Goal: Task Accomplishment & Management: Manage account settings

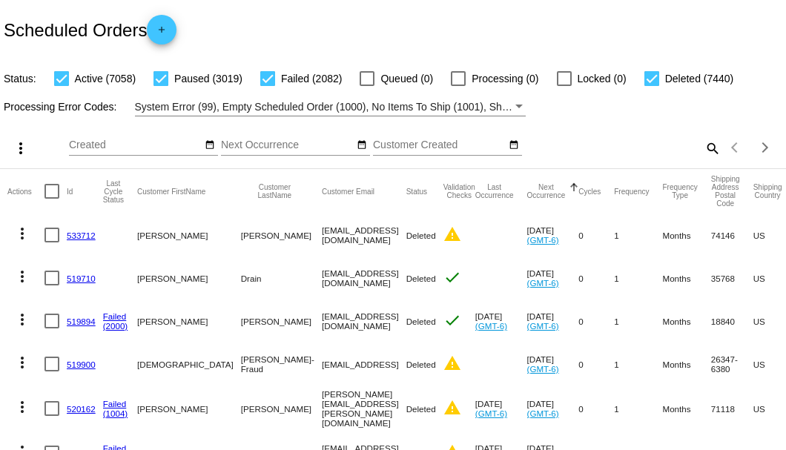
click at [703, 160] on mat-icon "search" at bounding box center [712, 148] width 18 height 23
click at [703, 151] on input "Search" at bounding box center [623, 145] width 196 height 12
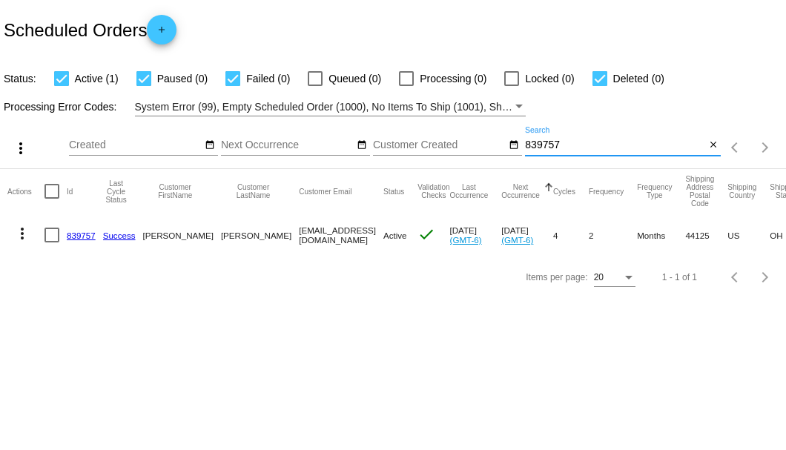
type input "839757"
click at [92, 231] on link "839757" at bounding box center [81, 236] width 29 height 10
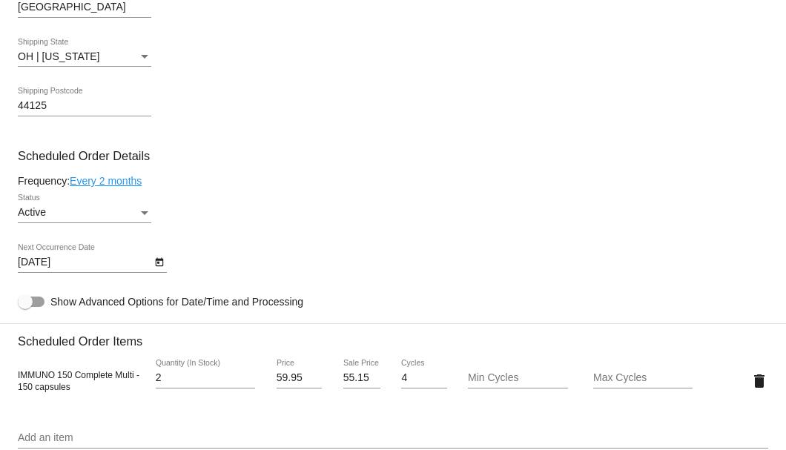
scroll to position [939, 0]
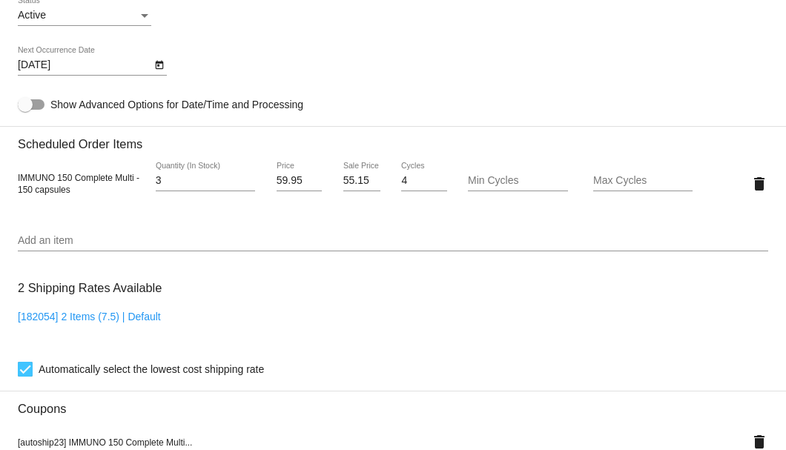
type input "3"
click at [246, 178] on input "3" at bounding box center [205, 181] width 99 height 12
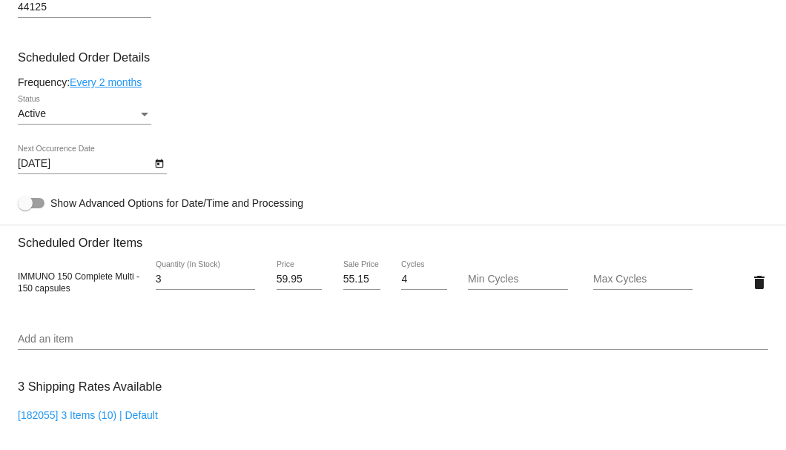
click at [139, 81] on link "Every 2 months" at bounding box center [106, 82] width 72 height 12
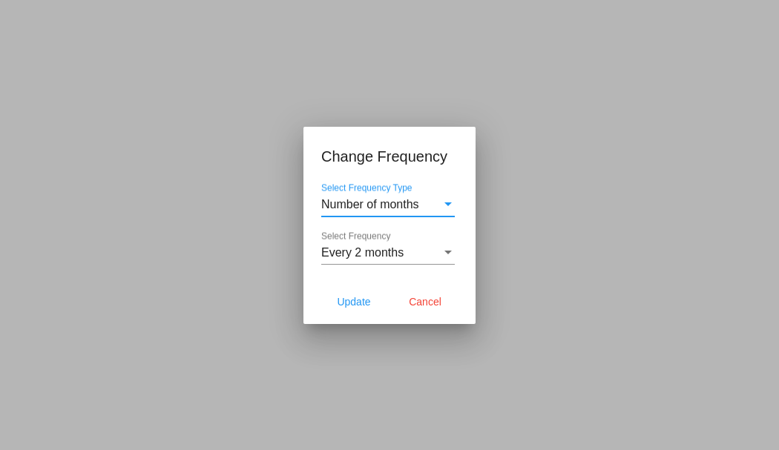
click at [383, 254] on span "Every 2 months" at bounding box center [362, 252] width 82 height 13
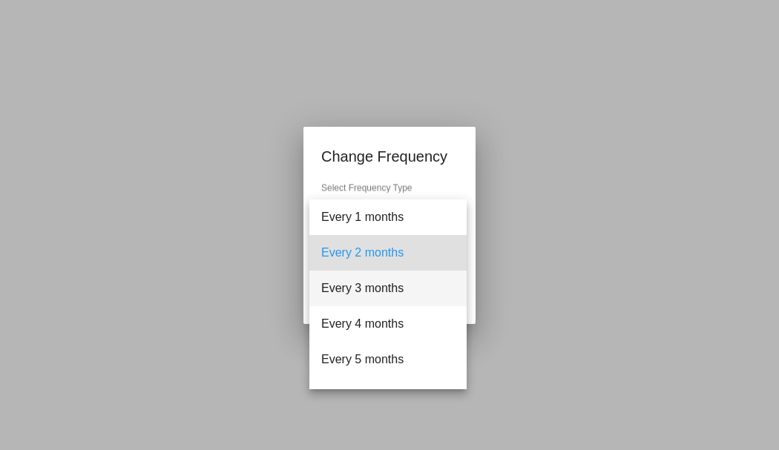
click at [364, 282] on span "Every 3 months" at bounding box center [388, 289] width 134 height 36
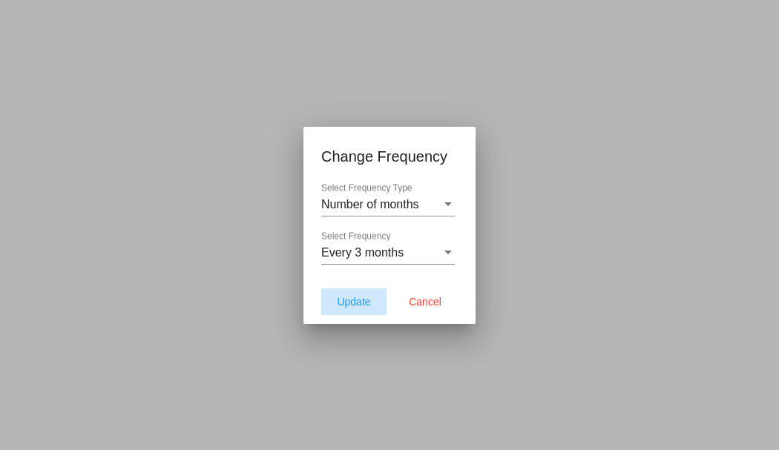
click at [358, 292] on button "Update" at bounding box center [353, 302] width 65 height 27
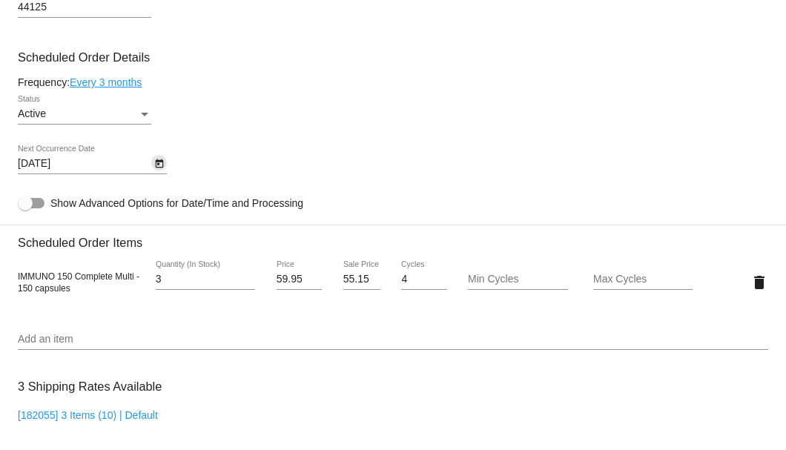
click at [156, 168] on icon "Open calendar" at bounding box center [159, 164] width 10 height 18
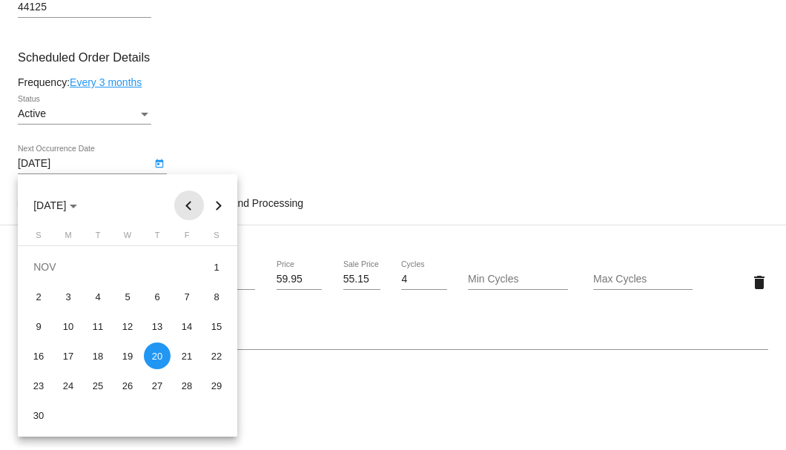
click at [185, 204] on button "Previous month" at bounding box center [189, 206] width 30 height 30
click at [226, 204] on button "Next month" at bounding box center [219, 206] width 30 height 30
click at [46, 328] on div "12" at bounding box center [38, 326] width 27 height 27
type input "10/12/2025"
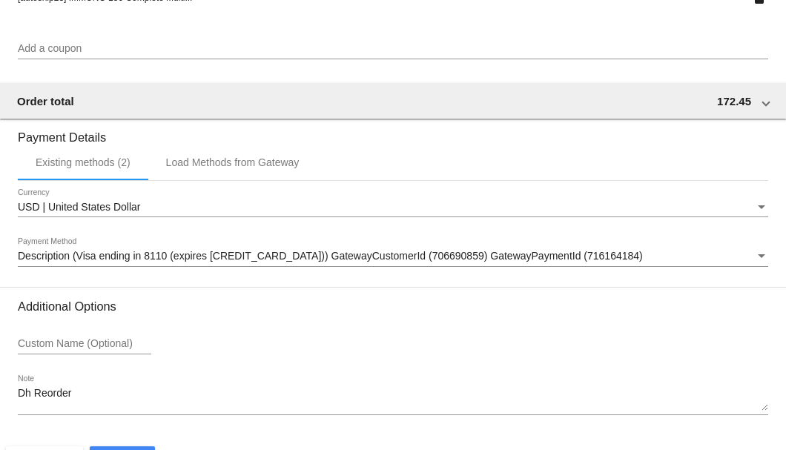
scroll to position [1432, 0]
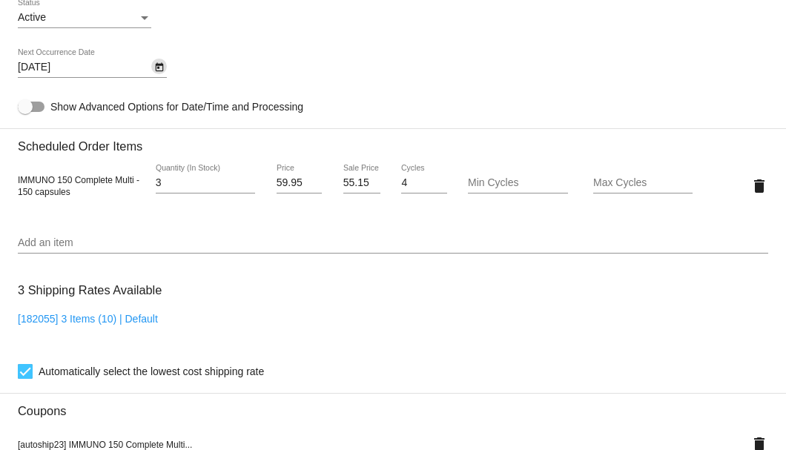
scroll to position [789, 0]
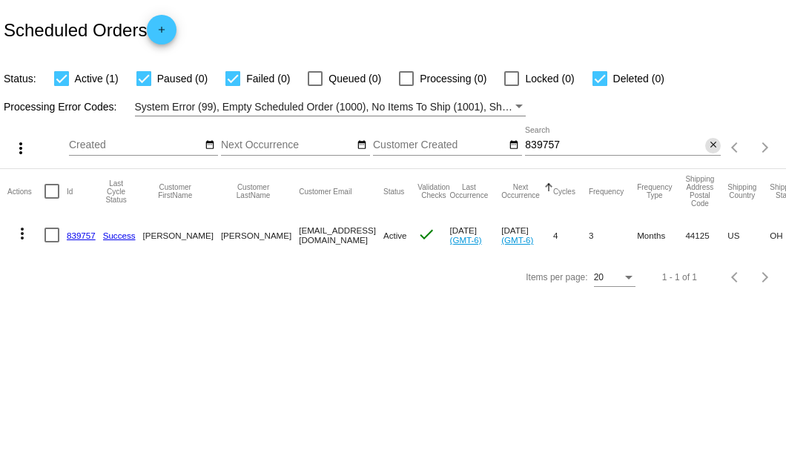
click at [712, 146] on mat-icon "close" at bounding box center [714, 145] width 10 height 12
click at [712, 146] on mat-icon "search" at bounding box center [712, 148] width 18 height 23
click at [712, 146] on input "Search" at bounding box center [623, 145] width 196 height 12
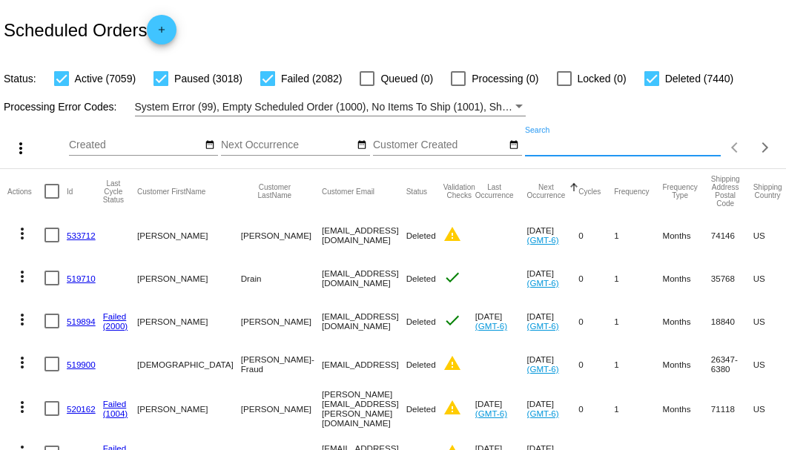
click at [619, 151] on input "Search" at bounding box center [623, 145] width 196 height 12
click at [613, 151] on input "Search" at bounding box center [623, 145] width 196 height 12
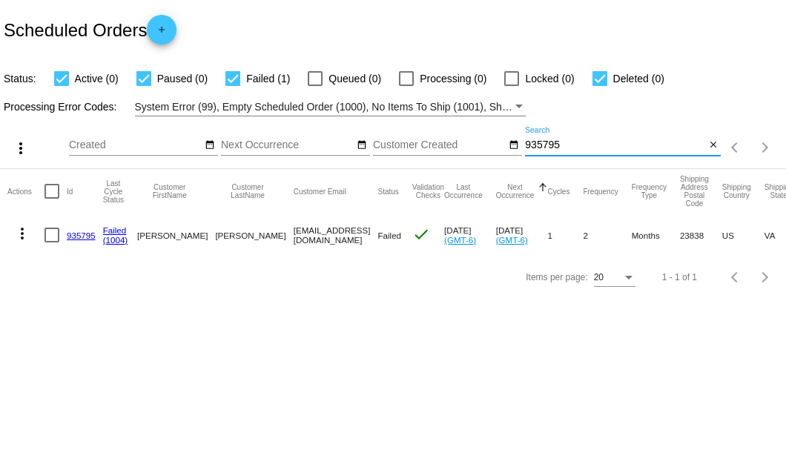
type input "935795"
click at [79, 234] on link "935795" at bounding box center [81, 236] width 29 height 10
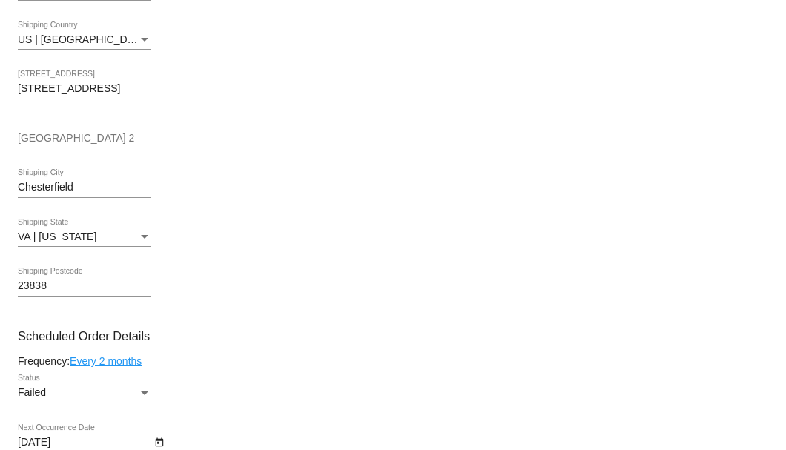
scroll to position [791, 0]
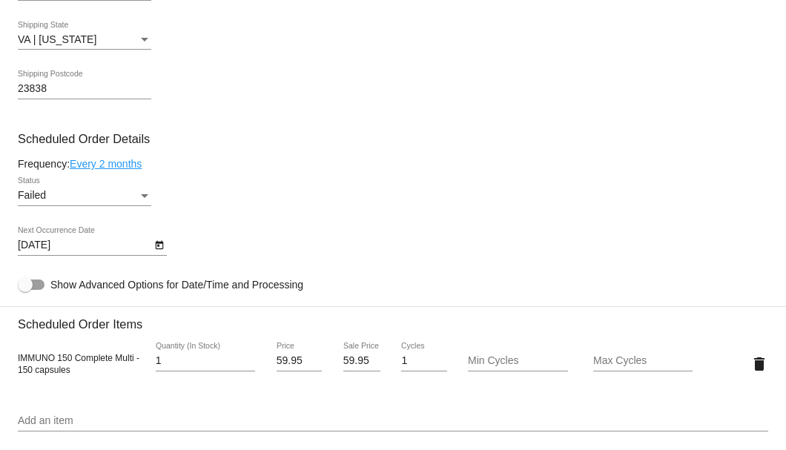
click at [141, 191] on div "Status" at bounding box center [144, 196] width 13 height 12
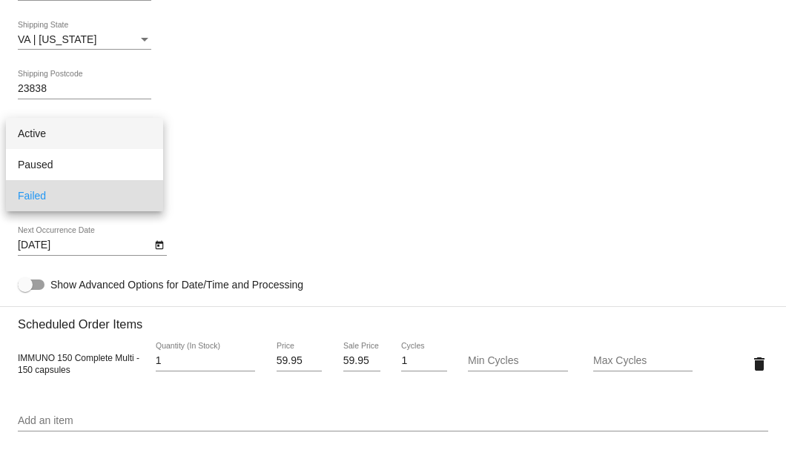
click at [111, 135] on span "Active" at bounding box center [85, 133] width 134 height 31
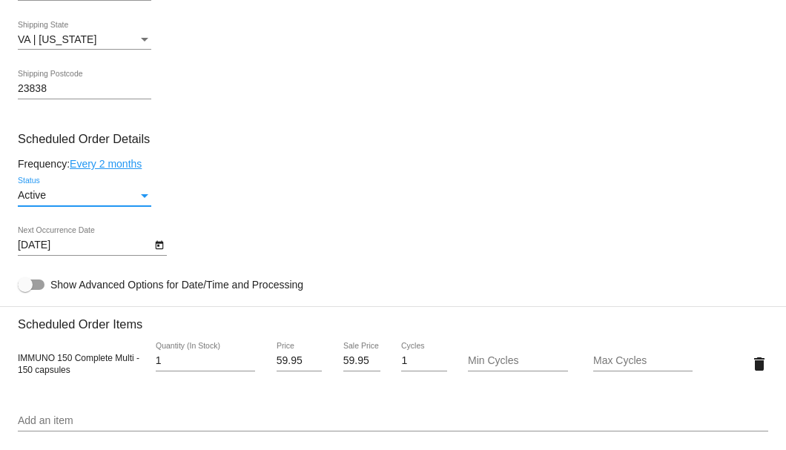
click at [157, 244] on icon "Open calendar" at bounding box center [159, 245] width 8 height 9
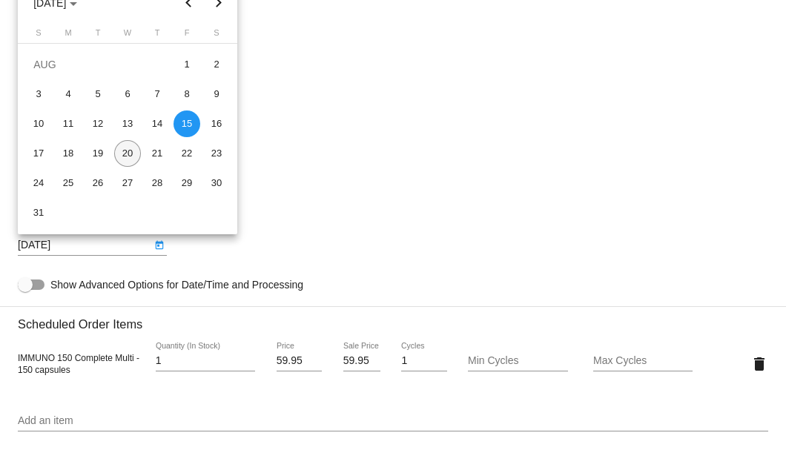
click at [127, 155] on div "20" at bounding box center [127, 153] width 27 height 27
type input "8/20/2025"
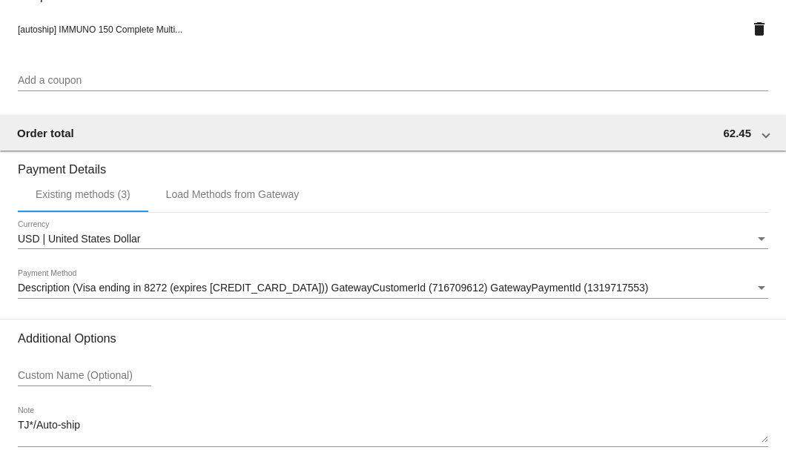
scroll to position [1463, 0]
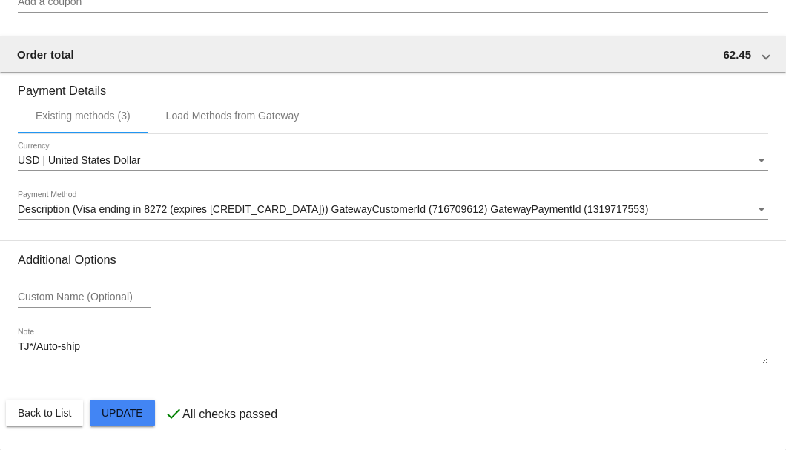
click at [161, 210] on span "Description (Visa ending in 8272 (expires 10/27)) GatewayCustomerId (716709612)…" at bounding box center [333, 209] width 631 height 12
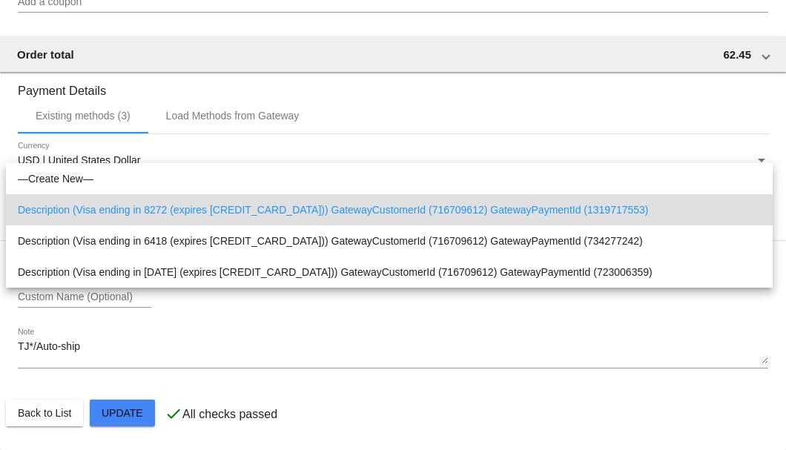
click at [61, 205] on span "Description (Visa ending in 8272 (expires 10/27)) GatewayCustomerId (716709612)…" at bounding box center [389, 209] width 743 height 31
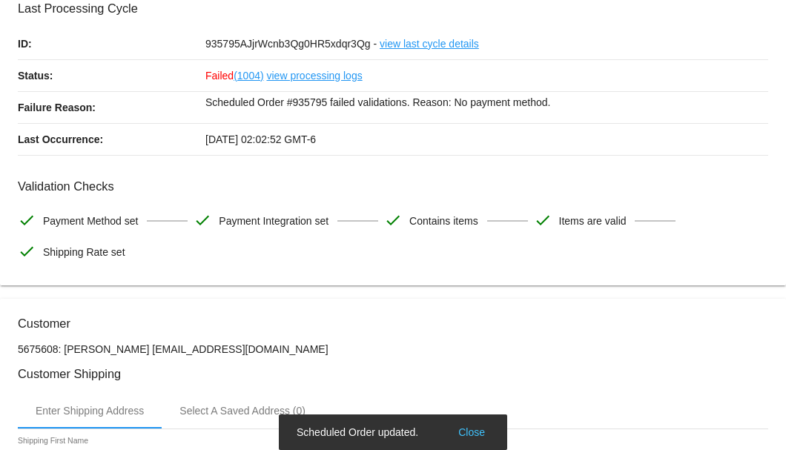
scroll to position [0, 0]
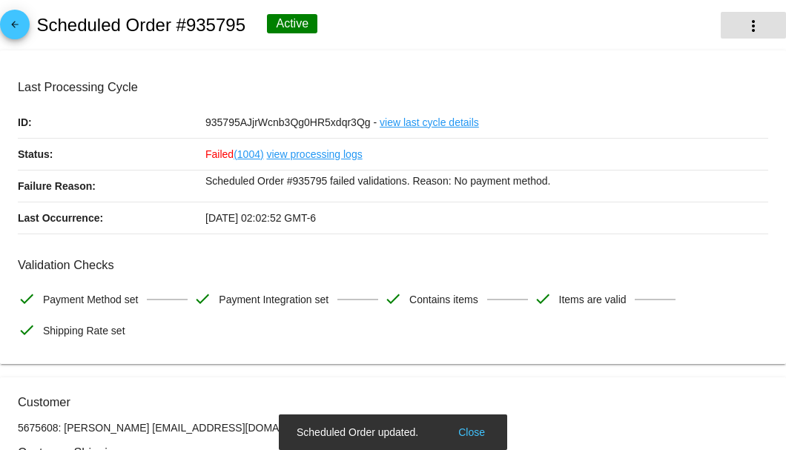
click at [745, 28] on mat-icon "more_vert" at bounding box center [754, 26] width 18 height 18
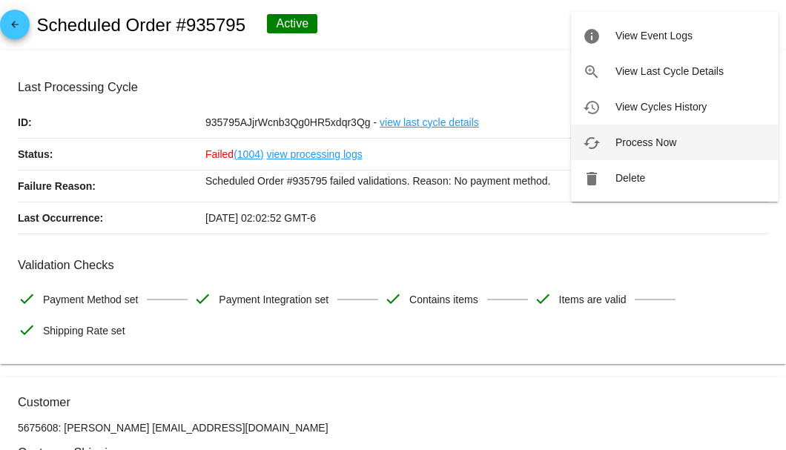
click at [651, 144] on span "Process Now" at bounding box center [646, 143] width 61 height 12
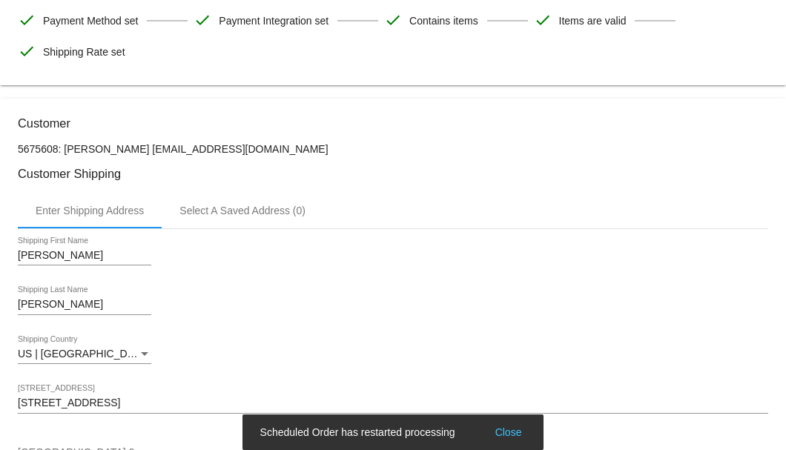
scroll to position [297, 0]
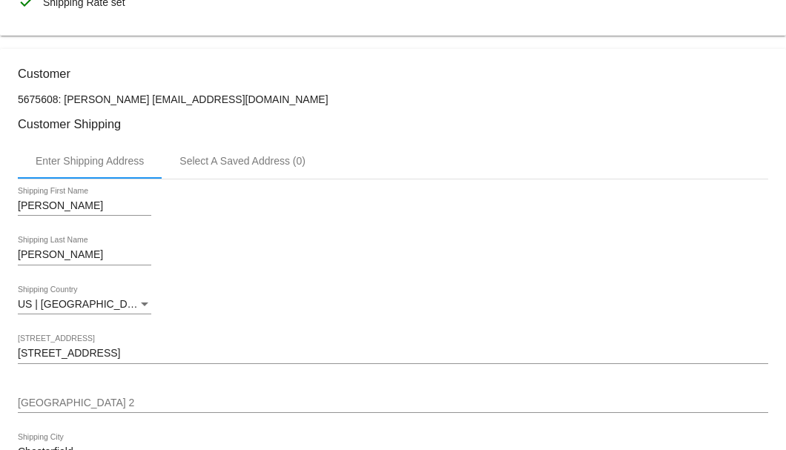
drag, startPoint x: 295, startPoint y: 96, endPoint x: 160, endPoint y: 99, distance: 135.1
click at [160, 99] on p "5675608: Elizabeth Alexander sealexander1984@gmail.com" at bounding box center [393, 99] width 751 height 12
copy p "sealexander1984@gmail.com"
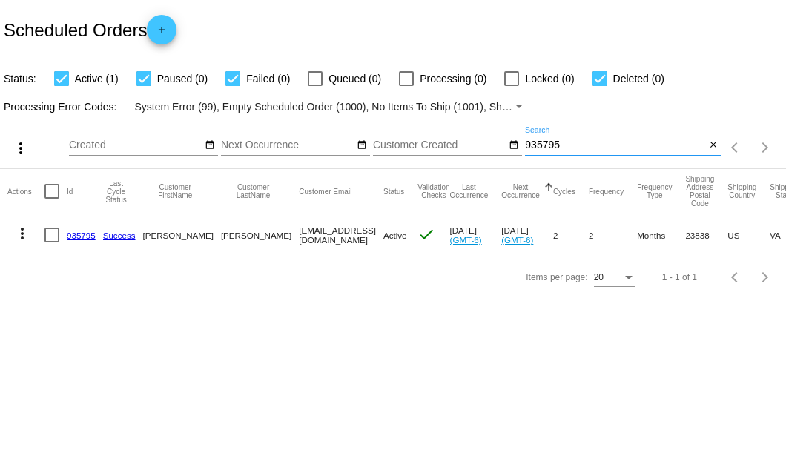
click at [546, 141] on input "935795" at bounding box center [615, 145] width 180 height 12
paste input "2298340232@ExceptionalHealthProducts.com"
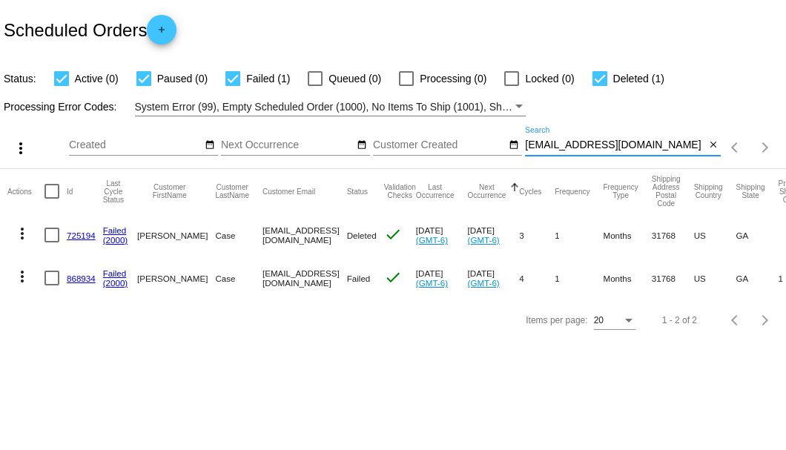
type input "2298340232@ExceptionalHealthProducts.com"
click at [79, 279] on link "868934" at bounding box center [81, 279] width 29 height 10
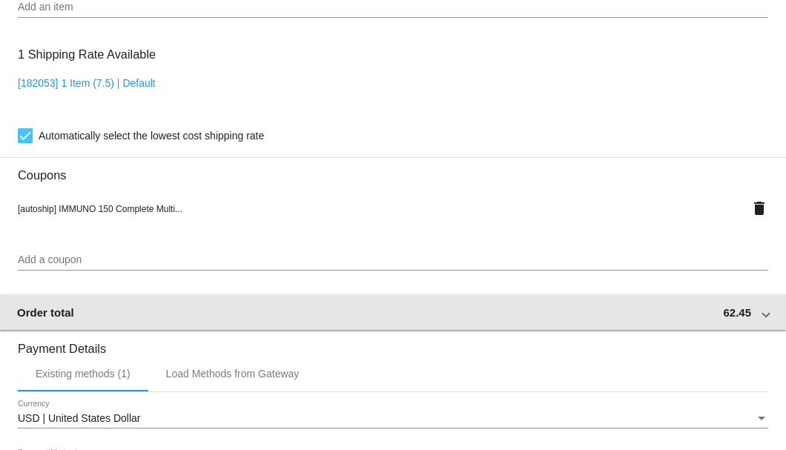
scroll to position [1384, 0]
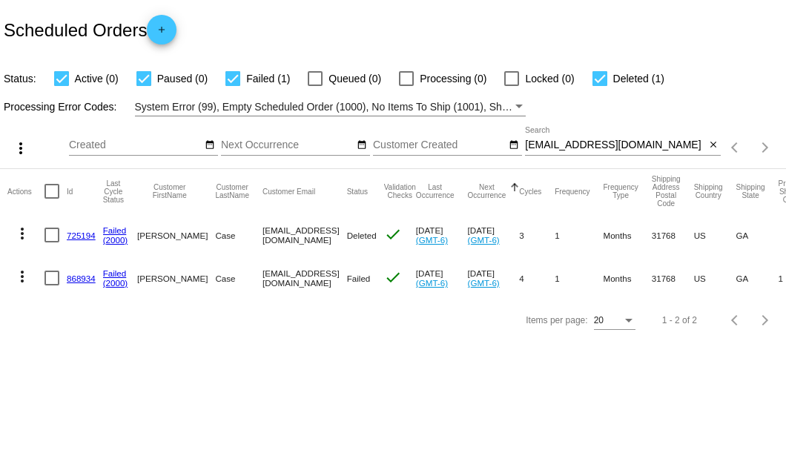
click at [50, 275] on div at bounding box center [52, 278] width 15 height 15
click at [51, 286] on input "checkbox" at bounding box center [51, 286] width 1 height 1
checkbox input "true"
click at [26, 273] on mat-icon "more_vert" at bounding box center [22, 277] width 18 height 18
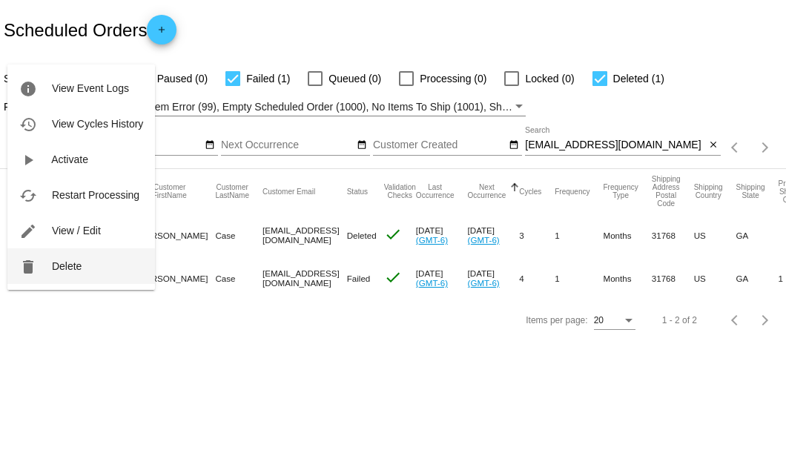
click at [64, 272] on span "Delete" at bounding box center [67, 266] width 30 height 12
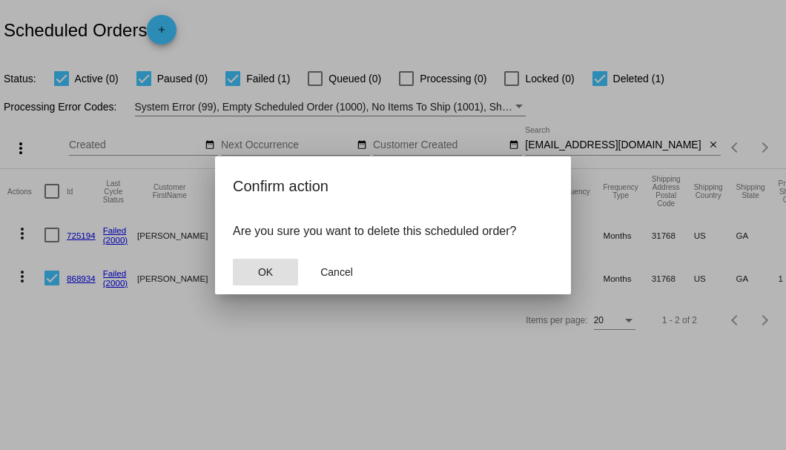
click at [280, 269] on button "OK" at bounding box center [265, 272] width 65 height 27
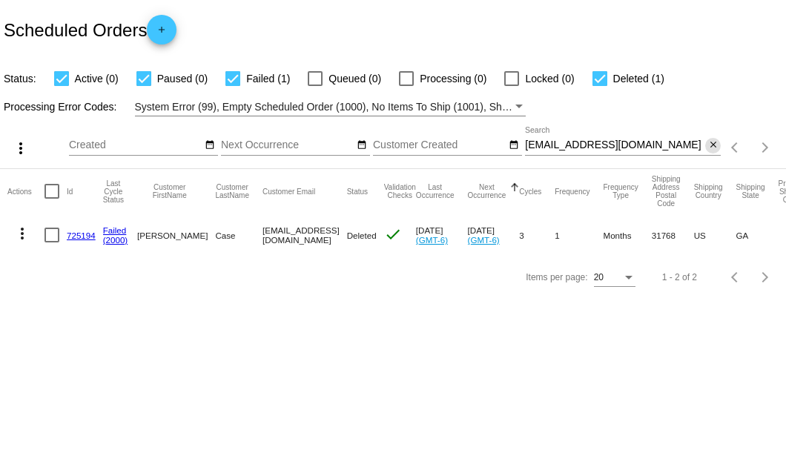
click at [711, 148] on mat-icon "close" at bounding box center [714, 145] width 10 height 12
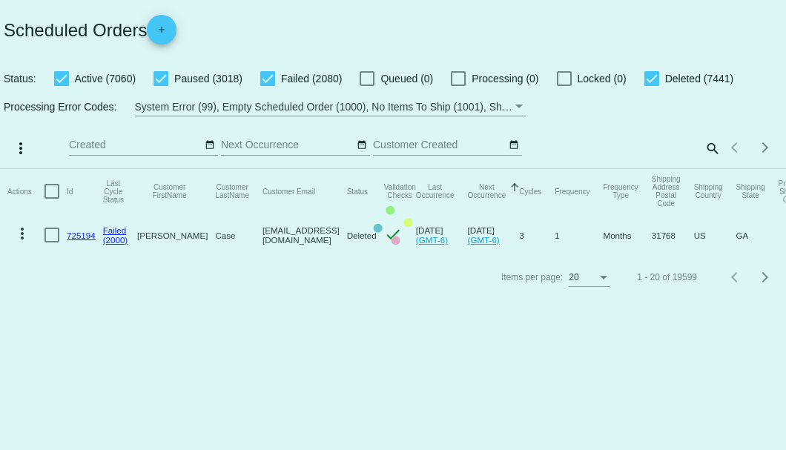
click at [711, 169] on mat-table "Actions Id Last Cycle Status Customer FirstName Customer LastName Customer Emai…" at bounding box center [393, 213] width 786 height 88
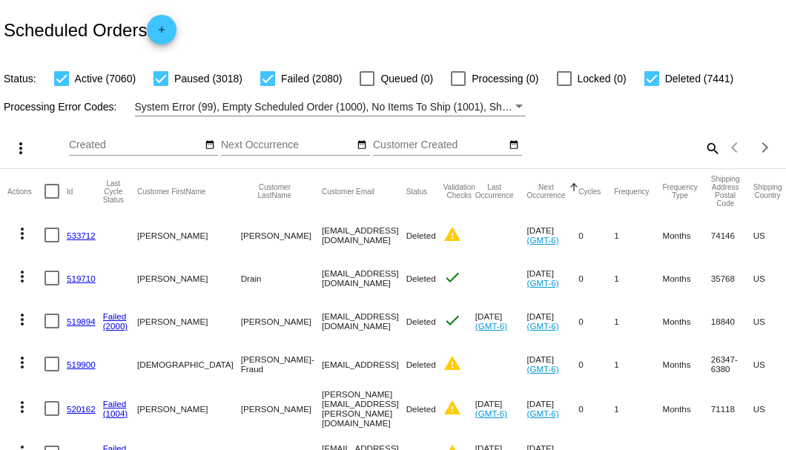
click at [708, 160] on mat-icon "search" at bounding box center [712, 148] width 18 height 23
click at [700, 151] on input "Search" at bounding box center [623, 145] width 196 height 12
paste input "620282"
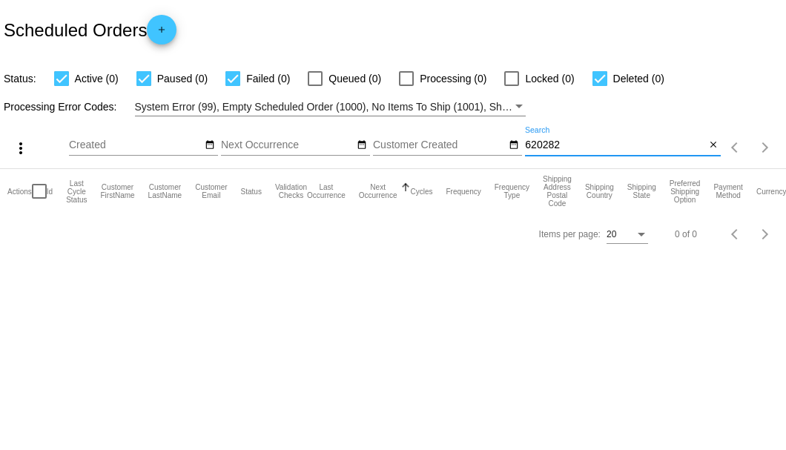
click at [548, 143] on input "620282" at bounding box center [615, 145] width 180 height 12
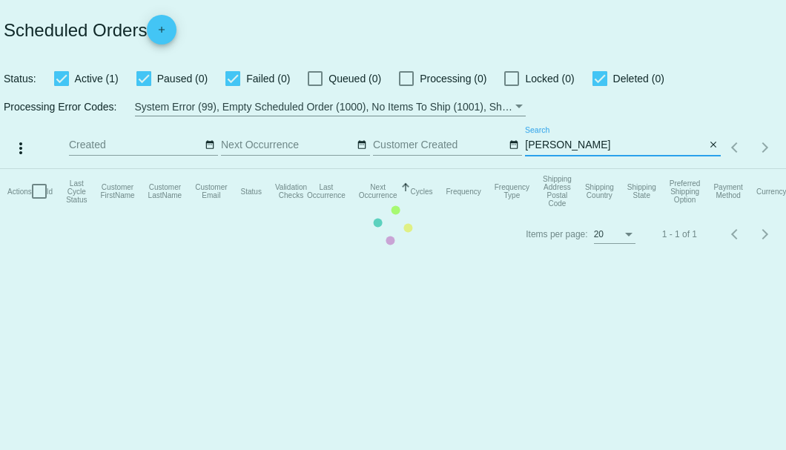
type input "[PERSON_NAME]"
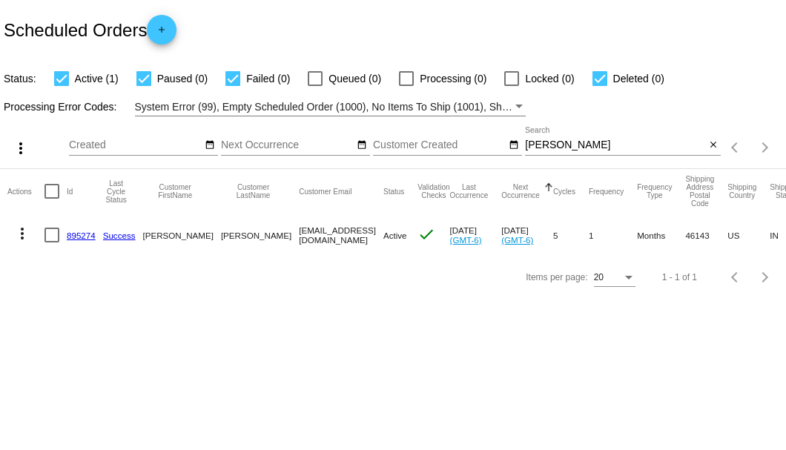
click at [548, 145] on app-dashboard-scheduled-orders "Scheduled Orders add Status: Active (1) Paused (0) Failed (0) Queued (0) Proces…" at bounding box center [393, 149] width 786 height 298
click at [82, 237] on link "895274" at bounding box center [81, 236] width 29 height 10
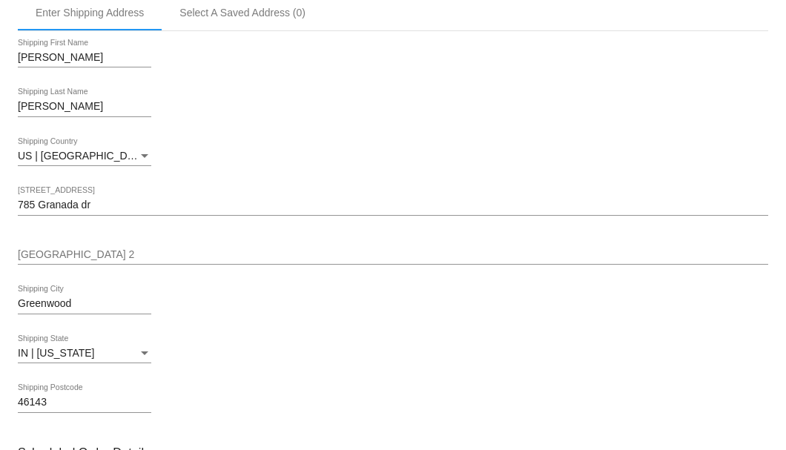
scroll to position [642, 0]
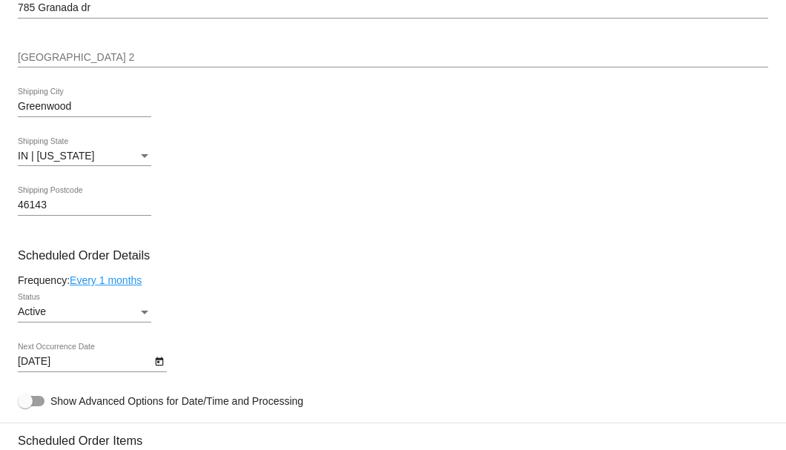
click at [160, 363] on icon "Open calendar" at bounding box center [159, 362] width 10 height 18
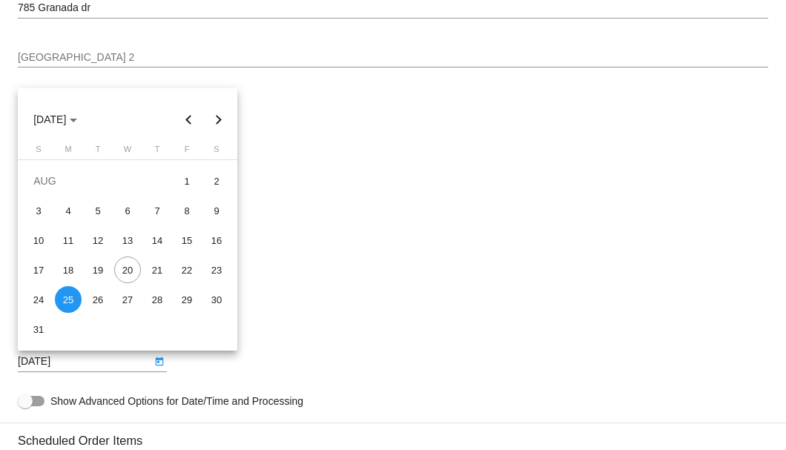
click at [214, 120] on button "Next month" at bounding box center [219, 120] width 30 height 30
click at [162, 300] on div "25" at bounding box center [157, 299] width 27 height 27
type input "9/25/2025"
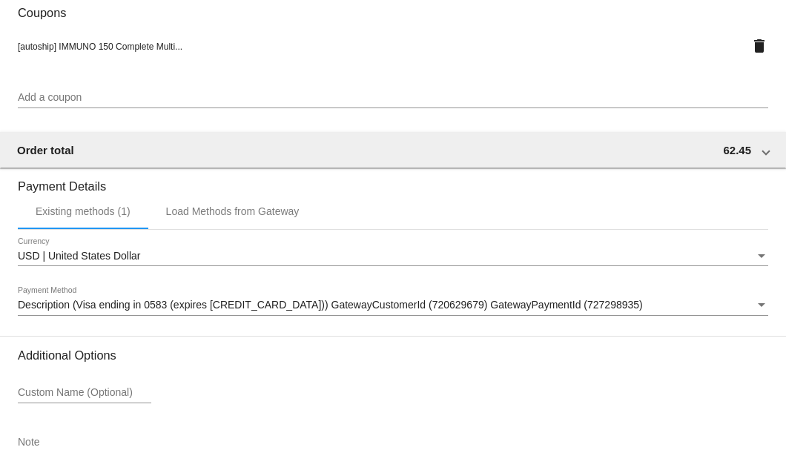
scroll to position [1432, 0]
